Goal: Register for event/course

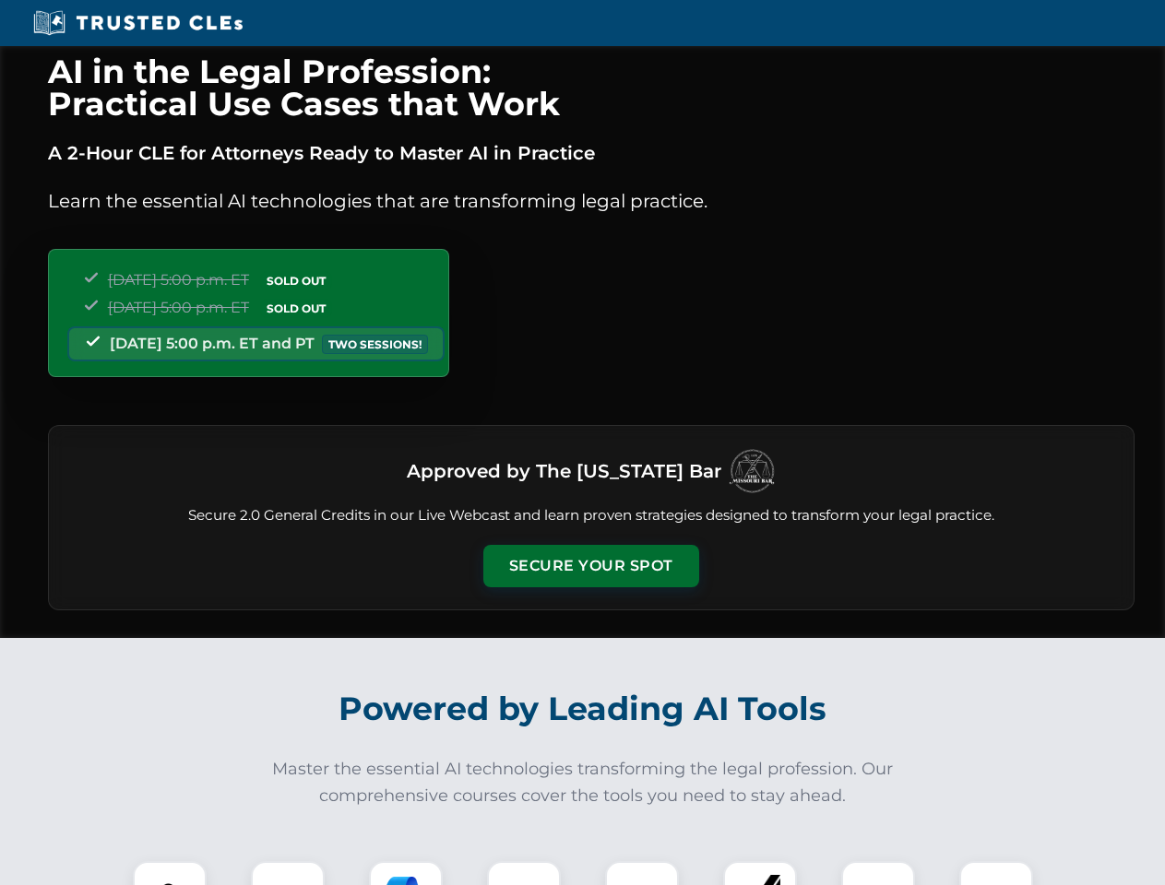
click at [590, 566] on button "Secure Your Spot" at bounding box center [591, 566] width 216 height 42
click at [170, 873] on img at bounding box center [169, 898] width 53 height 53
